Goal: Transaction & Acquisition: Purchase product/service

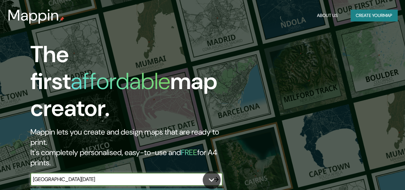
type input "[GEOGRAPHIC_DATA][DATE]"
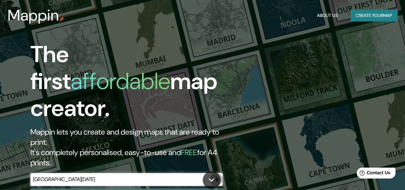
click at [217, 177] on icon "button" at bounding box center [216, 179] width 5 height 5
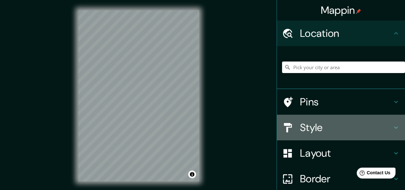
click at [392, 125] on icon at bounding box center [396, 128] width 8 height 8
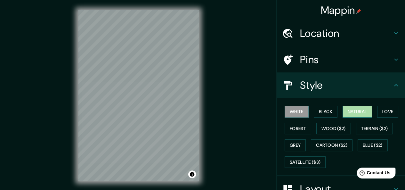
click at [352, 111] on button "Natural" at bounding box center [357, 112] width 29 height 12
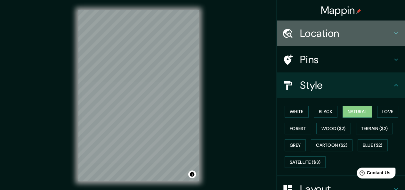
click at [384, 30] on h4 "Location" at bounding box center [346, 33] width 92 height 13
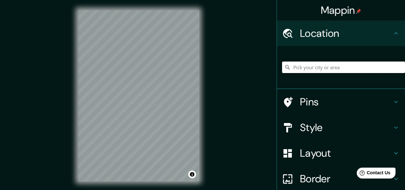
click at [343, 66] on input "Pick your city or area" at bounding box center [343, 68] width 123 height 12
click at [296, 66] on input "[GEOGRAPHIC_DATA][PERSON_NAME], [GEOGRAPHIC_DATA], [GEOGRAPHIC_DATA] 8150000, […" at bounding box center [343, 68] width 123 height 12
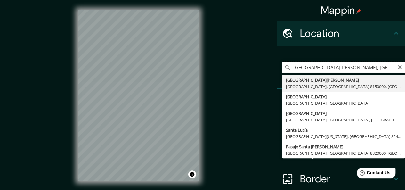
click at [385, 68] on input "[GEOGRAPHIC_DATA][PERSON_NAME], [GEOGRAPHIC_DATA], [GEOGRAPHIC_DATA] 8150000, […" at bounding box center [343, 68] width 123 height 12
click at [385, 68] on input "Metropolitana de Santiago 8150000, [GEOGRAPHIC_DATA]" at bounding box center [343, 68] width 123 height 12
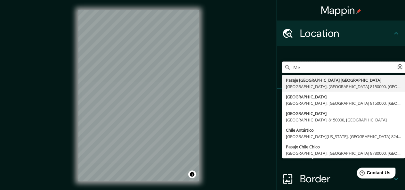
type input "M"
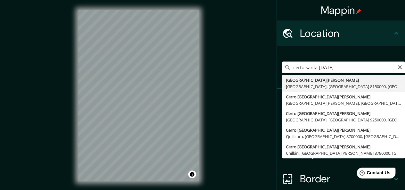
type input "certo santa [DATE]"
